Goal: Transaction & Acquisition: Obtain resource

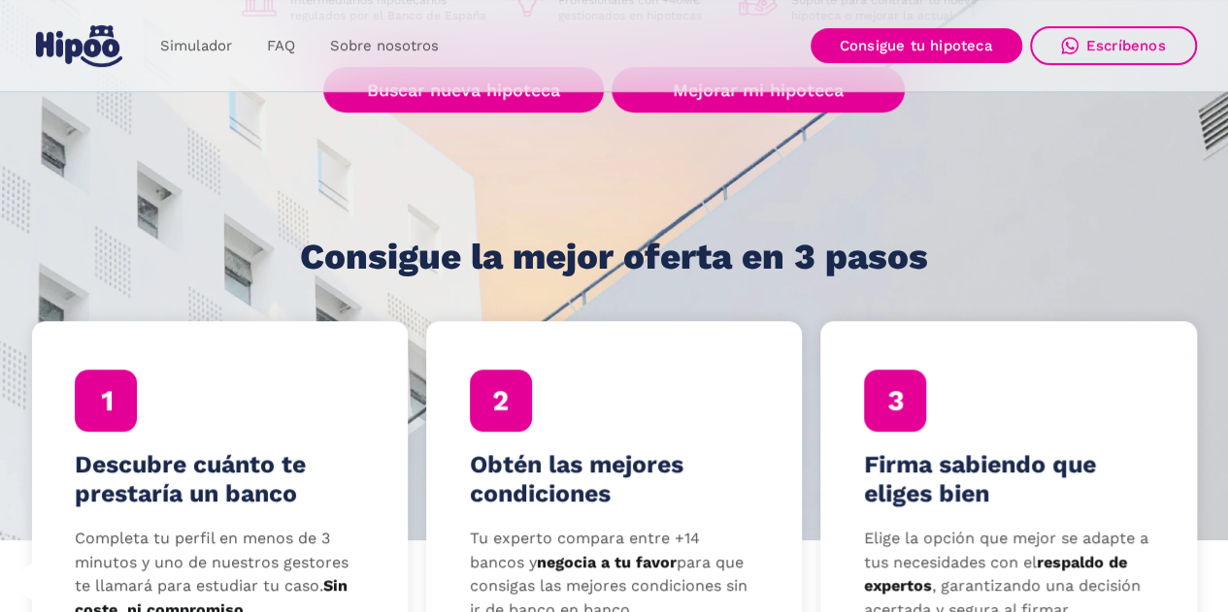
scroll to position [291, 0]
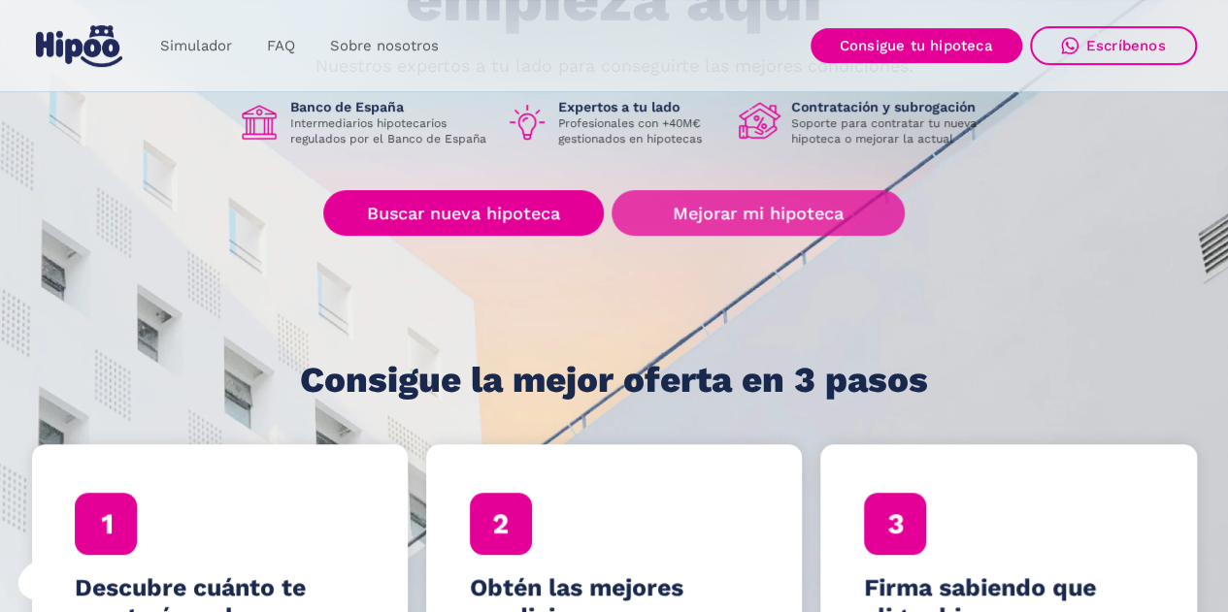
click at [723, 207] on link "Mejorar mi hipoteca" at bounding box center [757, 213] width 292 height 46
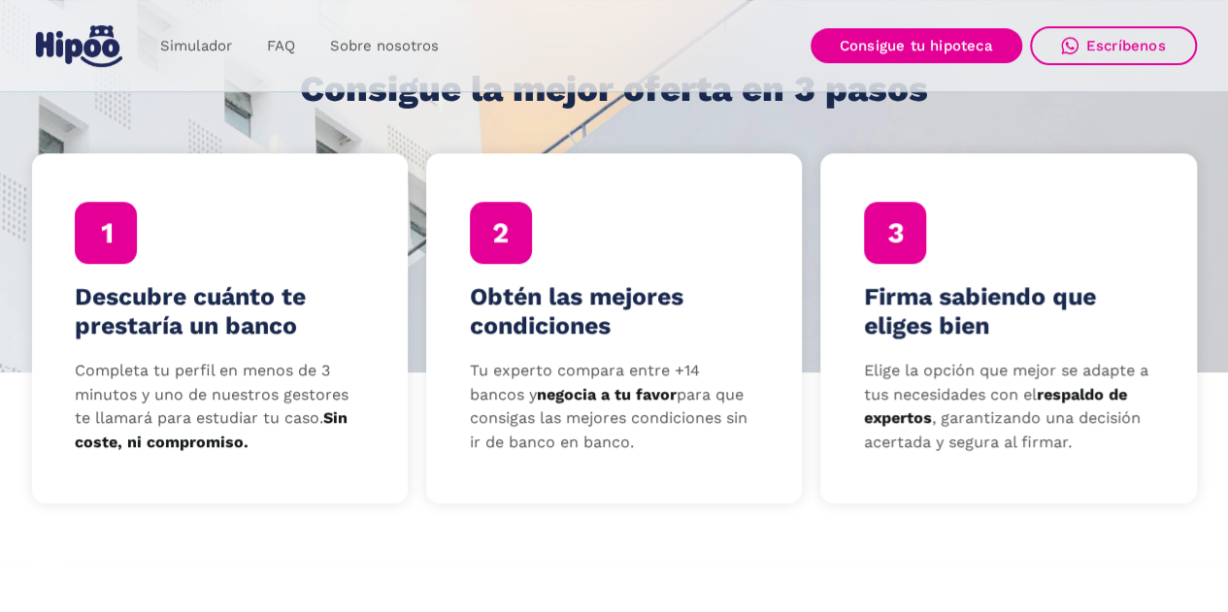
scroll to position [194, 0]
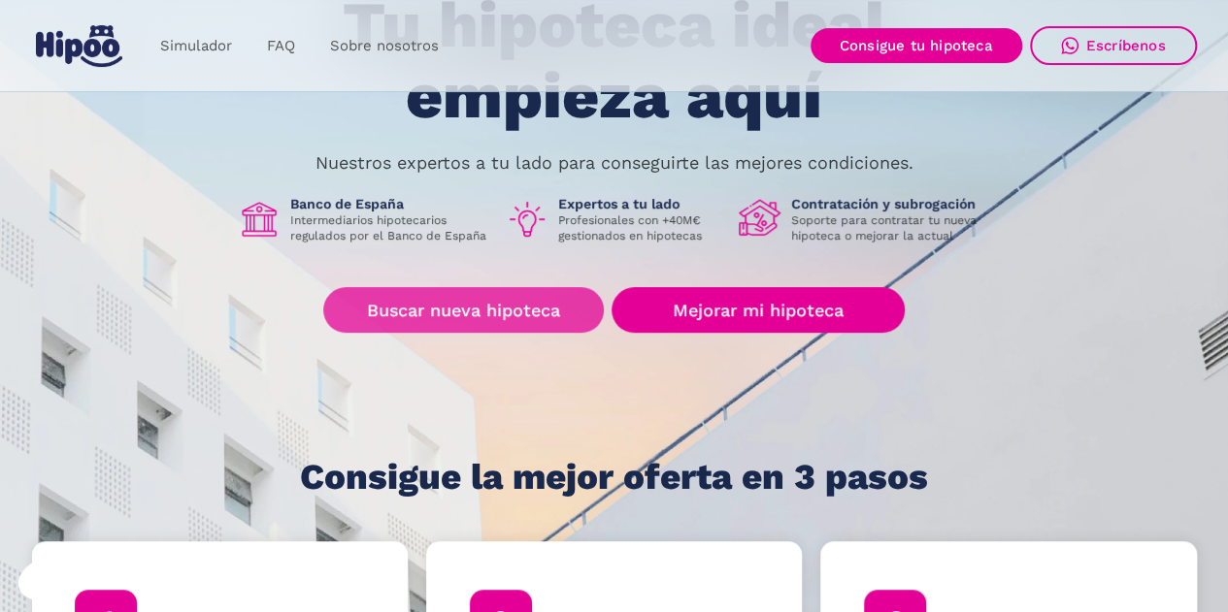
click at [456, 310] on link "Buscar nueva hipoteca" at bounding box center [463, 310] width 280 height 46
